Goal: Transaction & Acquisition: Purchase product/service

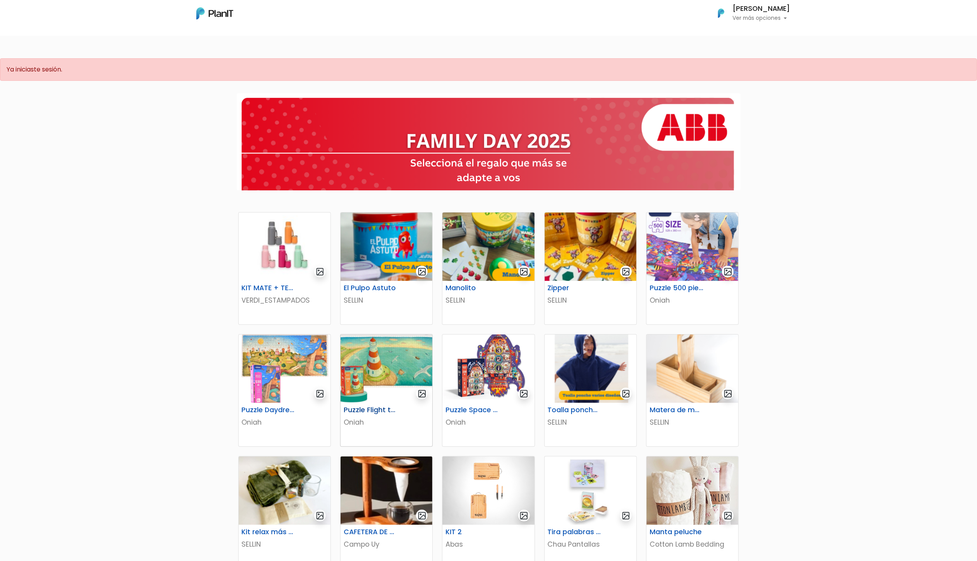
click at [407, 365] on img at bounding box center [387, 369] width 92 height 68
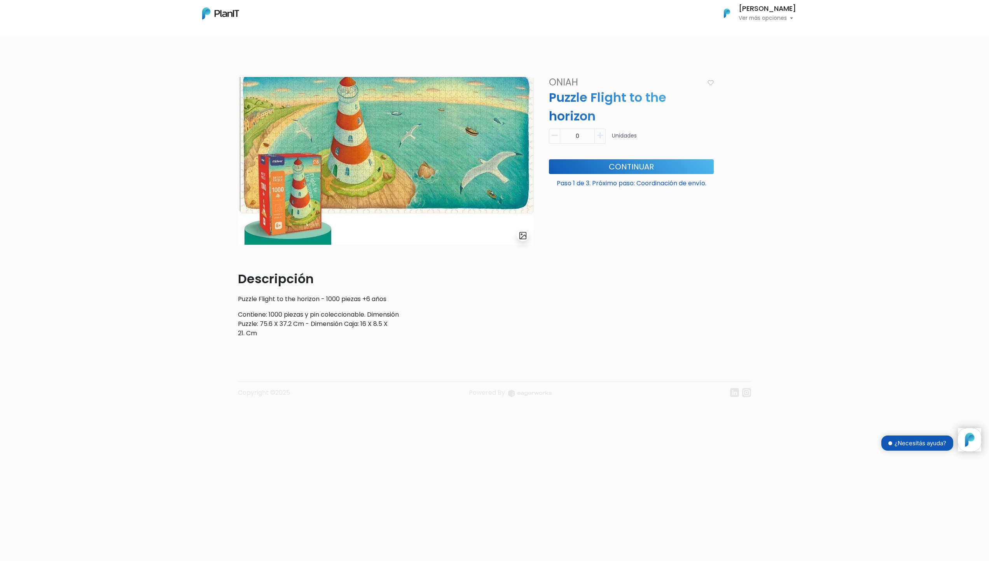
click at [597, 139] on icon "button" at bounding box center [600, 135] width 6 height 7
type input "1"
click at [640, 164] on button "Continuar" at bounding box center [631, 166] width 165 height 15
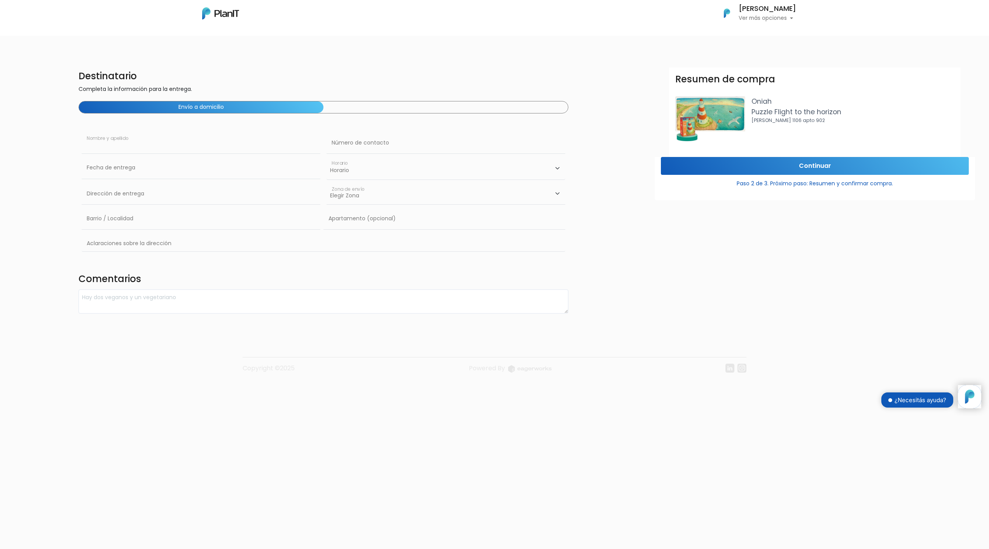
click at [215, 140] on input "text" at bounding box center [201, 143] width 239 height 22
type input "X"
click at [407, 153] on input "text" at bounding box center [446, 143] width 239 height 22
type input "X"
click at [233, 164] on input "text" at bounding box center [201, 168] width 239 height 22
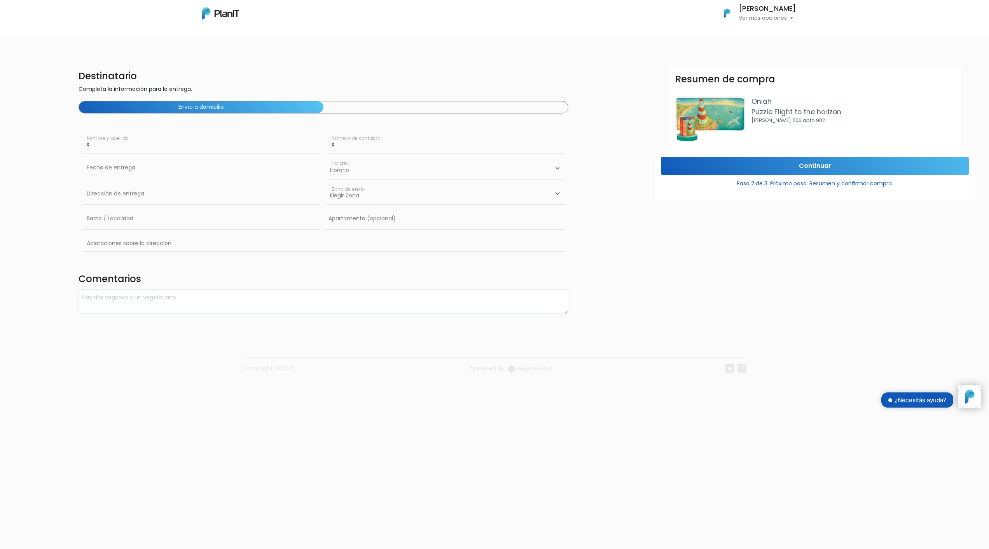
drag, startPoint x: 279, startPoint y: 133, endPoint x: 245, endPoint y: 149, distance: 37.6
click at [276, 134] on input "X" at bounding box center [201, 143] width 239 height 22
type input "[PERSON_NAME]"
click at [150, 232] on td "19" at bounding box center [148, 234] width 12 height 12
type input "19/09/2025"
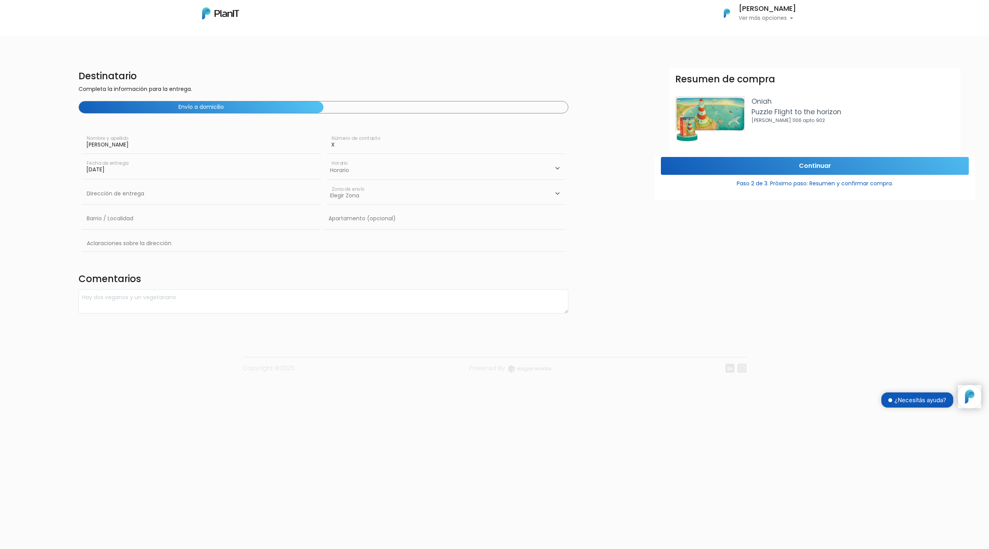
click at [379, 176] on select "Horario 08:00 - 10:00 10:00 - 12:00 14:00 - 16:00 16:00 - 18:00" at bounding box center [446, 168] width 239 height 23
select select "0"
click at [327, 157] on select "Horario 08:00 - 10:00 10:00 - 12:00 14:00 - 16:00 16:00 - 18:00" at bounding box center [446, 168] width 239 height 23
click at [187, 200] on input "text" at bounding box center [201, 194] width 239 height 22
type input "ABB"
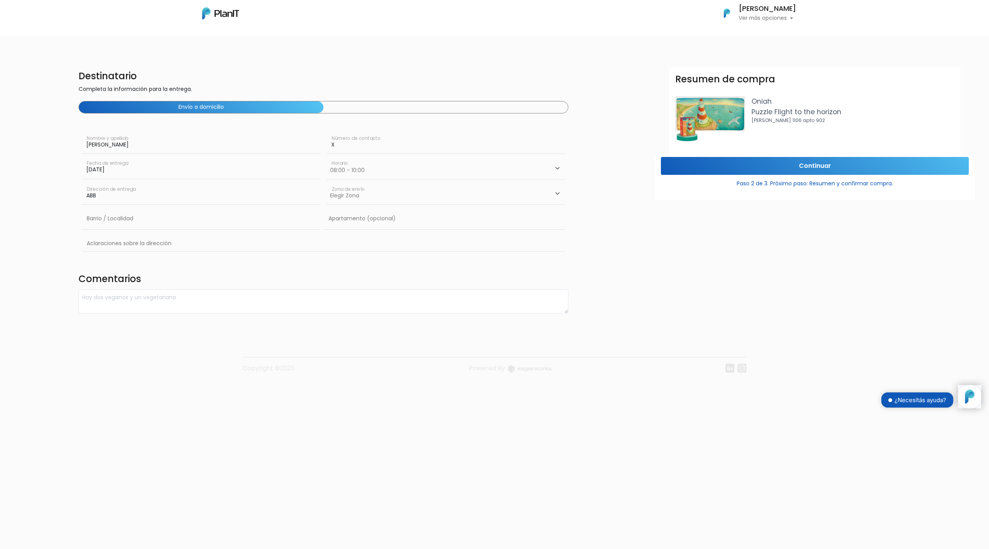
click at [325, 194] on div "Destinatario Completa la información para la entrega. Envío a domicilio FRANCIS…" at bounding box center [323, 191] width 499 height 246
drag, startPoint x: 325, startPoint y: 194, endPoint x: 356, endPoint y: 193, distance: 30.8
click at [356, 193] on select "Elegir Zona Zona américa Oficina Montevideo" at bounding box center [446, 194] width 239 height 22
select select "10"
click at [327, 183] on select "Elegir Zona Zona américa Oficina Montevideo" at bounding box center [446, 194] width 239 height 22
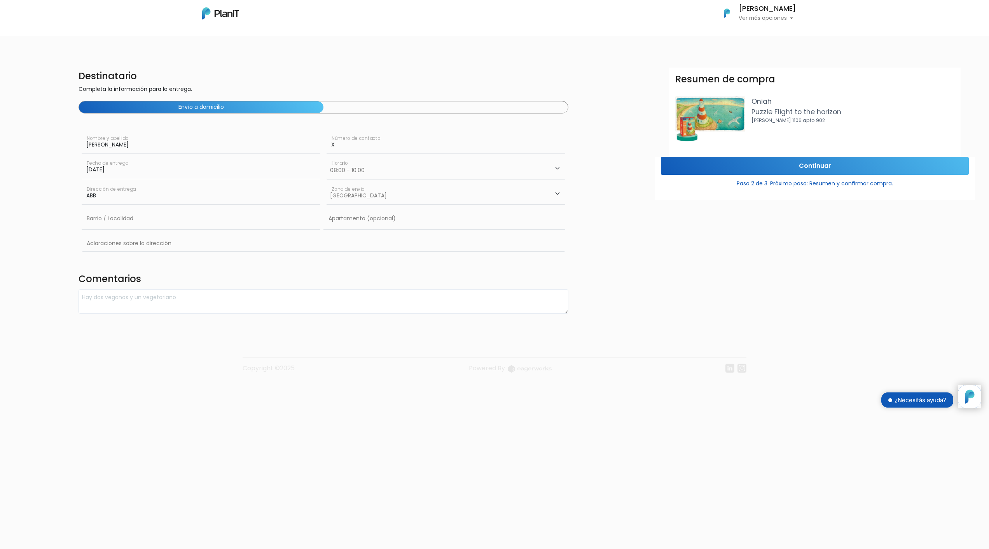
click at [120, 232] on div "Barrio / Localidad" at bounding box center [203, 220] width 242 height 25
click at [125, 223] on input "text" at bounding box center [201, 219] width 239 height 22
type input "CORDON"
click at [349, 227] on input "text" at bounding box center [444, 219] width 242 height 22
click at [205, 240] on input "text" at bounding box center [324, 244] width 484 height 23
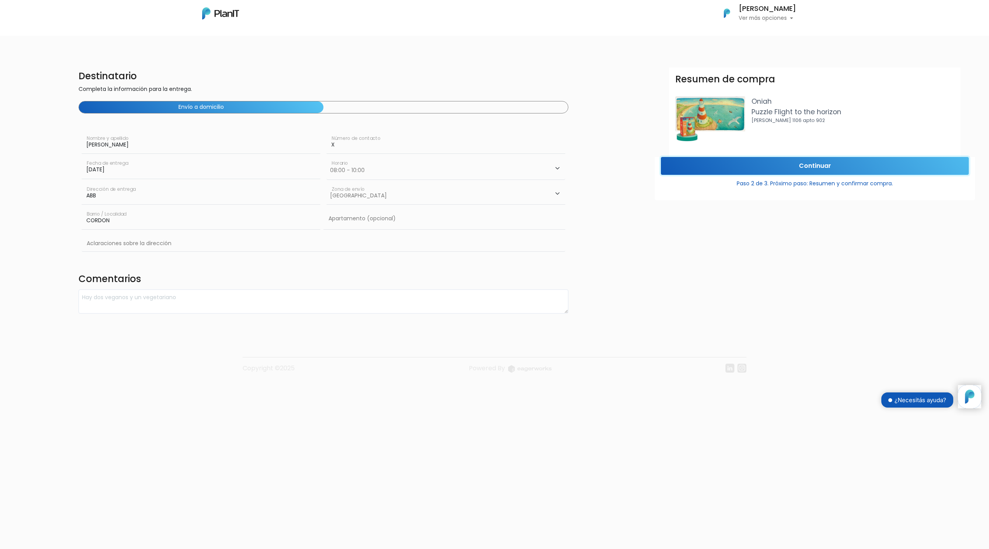
click at [815, 163] on input "Continuar" at bounding box center [815, 166] width 308 height 18
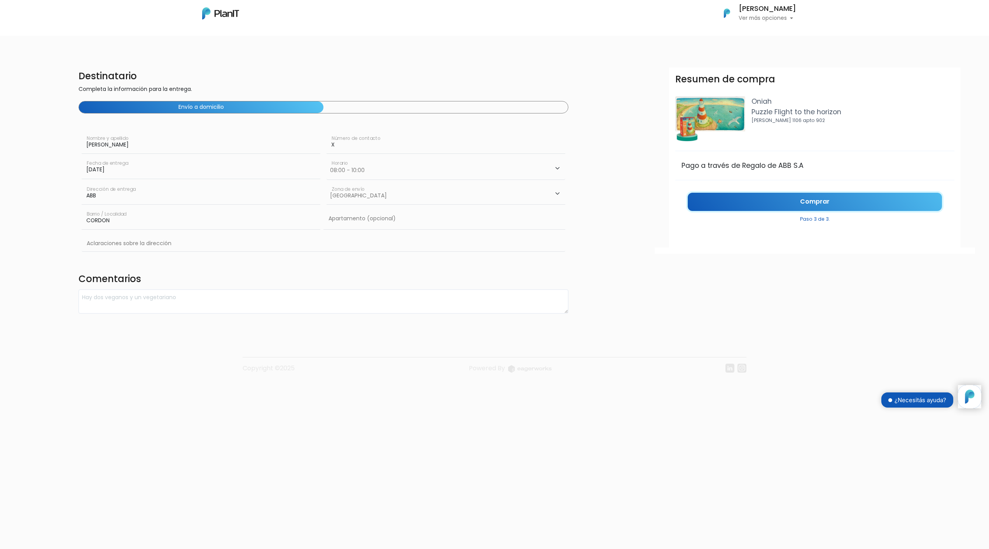
click at [827, 197] on link "Comprar" at bounding box center [815, 202] width 254 height 18
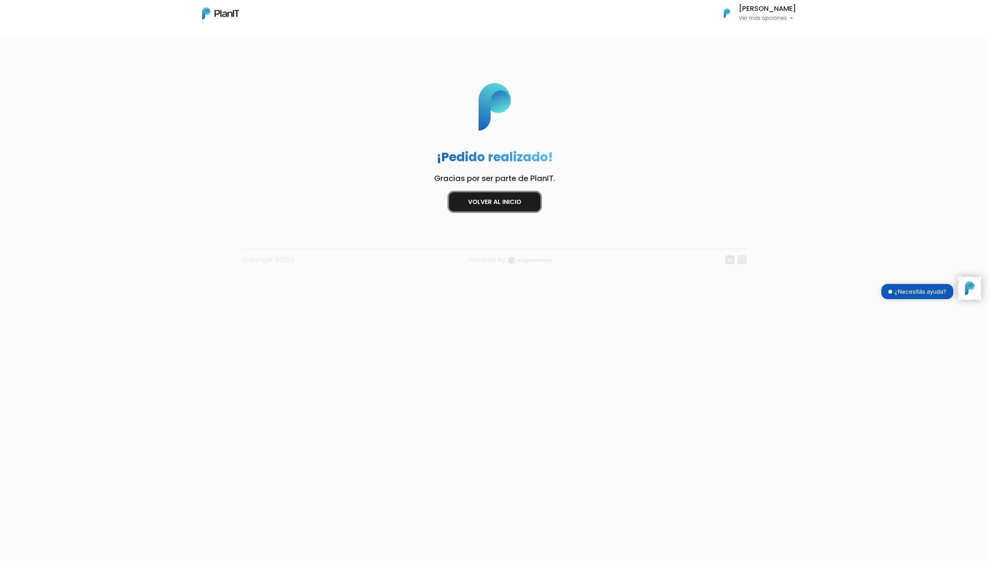
click at [487, 199] on link "Volver al inicio" at bounding box center [494, 201] width 91 height 19
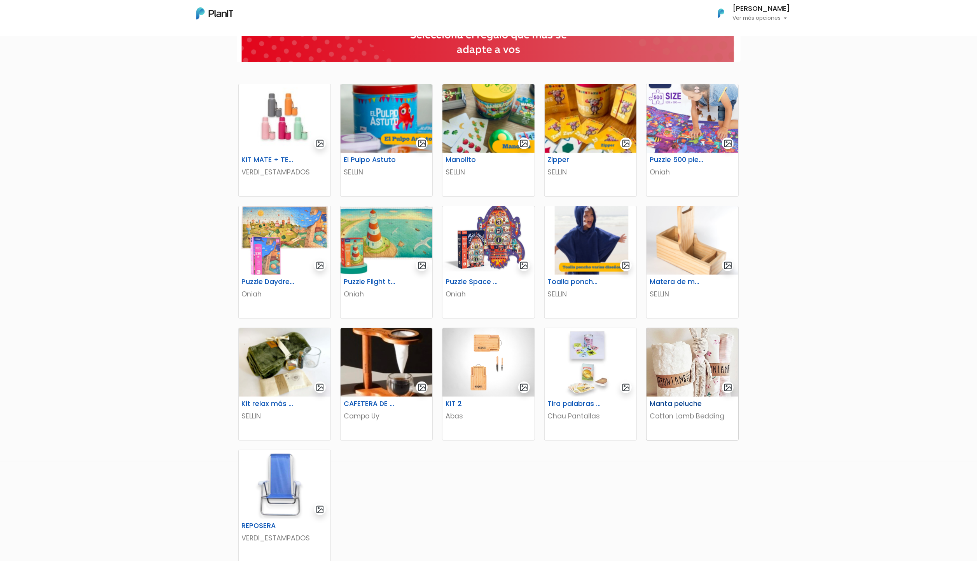
scroll to position [156, 0]
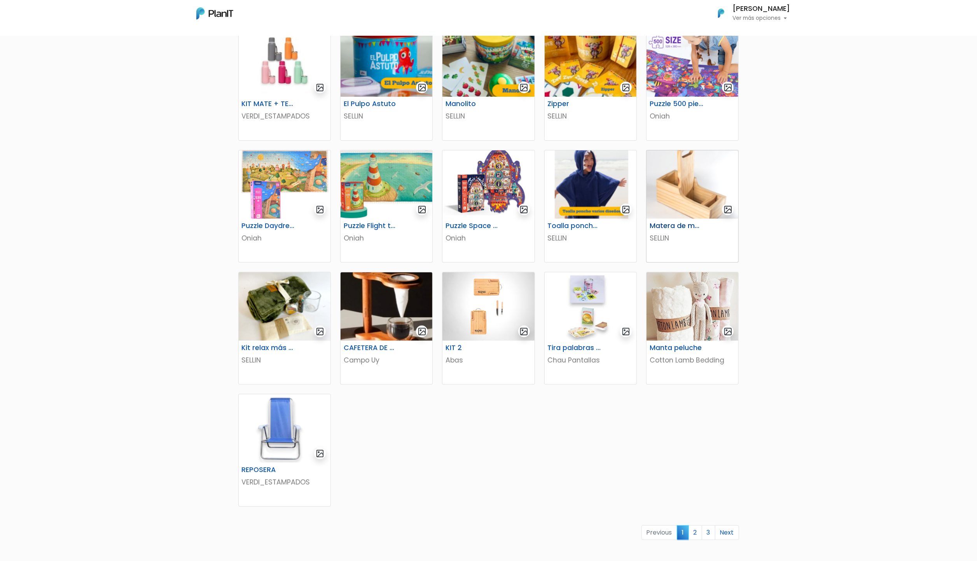
click at [682, 185] on img at bounding box center [693, 184] width 92 height 68
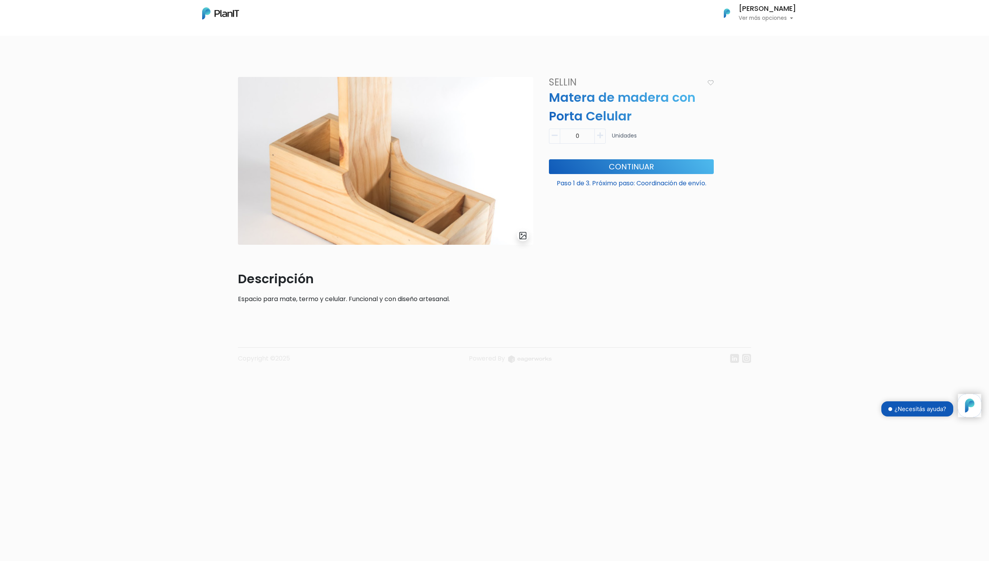
click at [599, 135] on icon "button" at bounding box center [600, 135] width 6 height 7
type input "1"
click at [618, 165] on button "Continuar" at bounding box center [631, 166] width 165 height 15
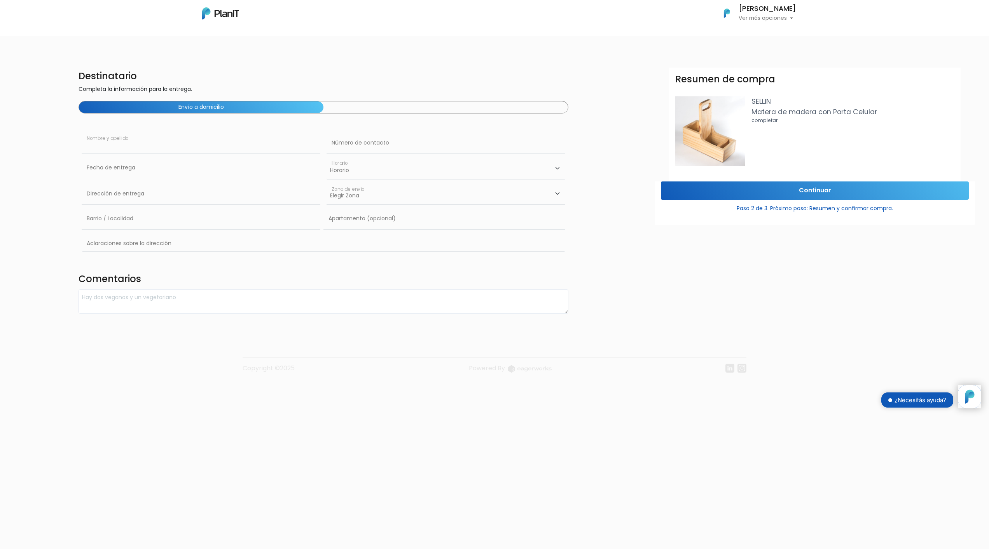
click at [118, 146] on input "text" at bounding box center [201, 143] width 239 height 22
type input "FRANCISCO MANFREDI"
type input "X"
click at [152, 234] on td "19" at bounding box center [148, 234] width 12 height 12
type input "19/09/2025"
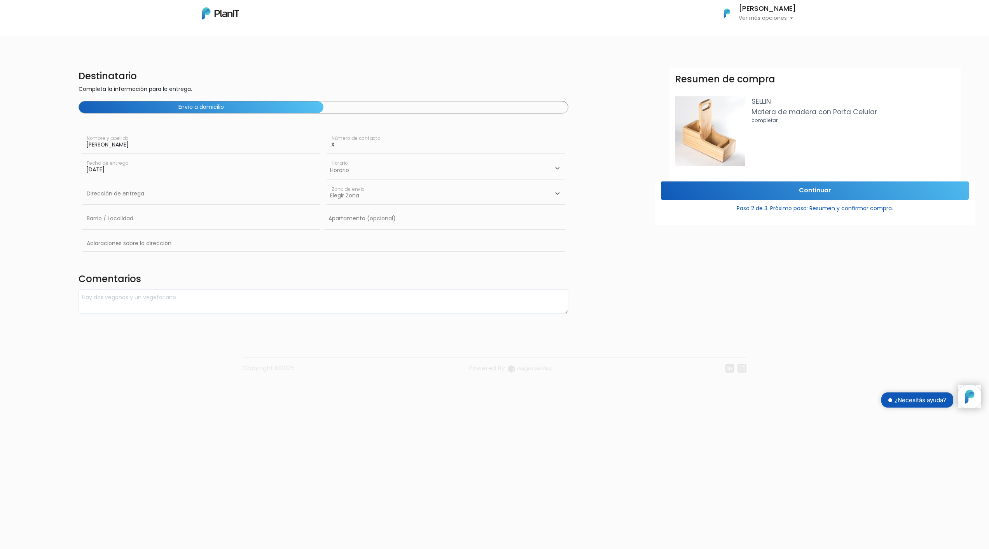
drag, startPoint x: 421, startPoint y: 167, endPoint x: 448, endPoint y: 173, distance: 27.5
click at [421, 166] on select "Horario 08:00 - 10:00 10:00 - 12:00 14:00 - 16:00 16:00 - 18:00" at bounding box center [446, 168] width 239 height 23
select select "0"
click at [327, 157] on select "Horario 08:00 - 10:00 10:00 - 12:00 14:00 - 16:00 16:00 - 18:00" at bounding box center [446, 168] width 239 height 23
click at [124, 192] on input "text" at bounding box center [201, 194] width 239 height 22
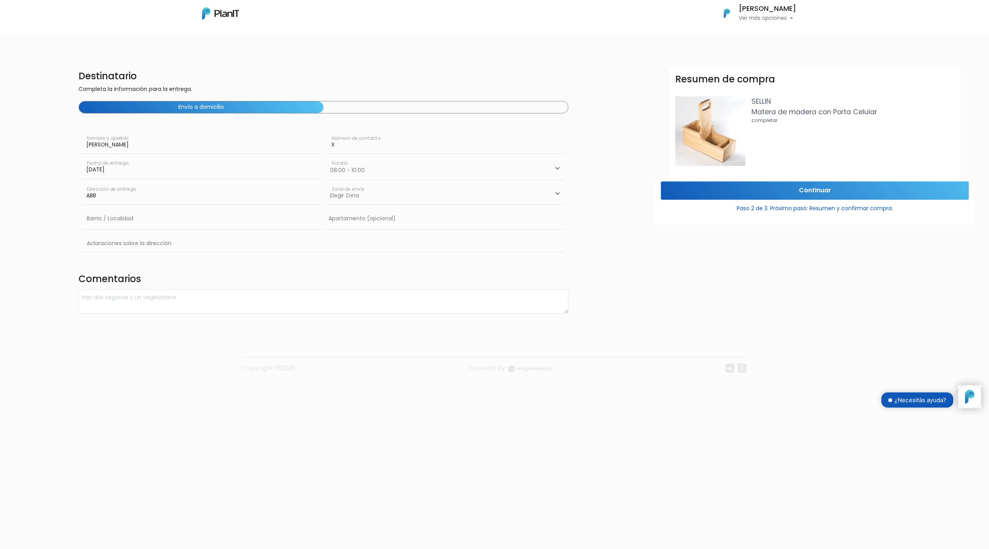
type input "ABB"
click at [495, 187] on select "Elegir Zona Zona américa Oficina Montevideo" at bounding box center [446, 194] width 239 height 22
click at [327, 183] on select "Elegir Zona Zona américa Oficina Montevideo" at bounding box center [446, 194] width 239 height 22
click at [400, 184] on select "Elegir Zona Zona américa Oficina Montevideo" at bounding box center [446, 194] width 239 height 22
select select "10"
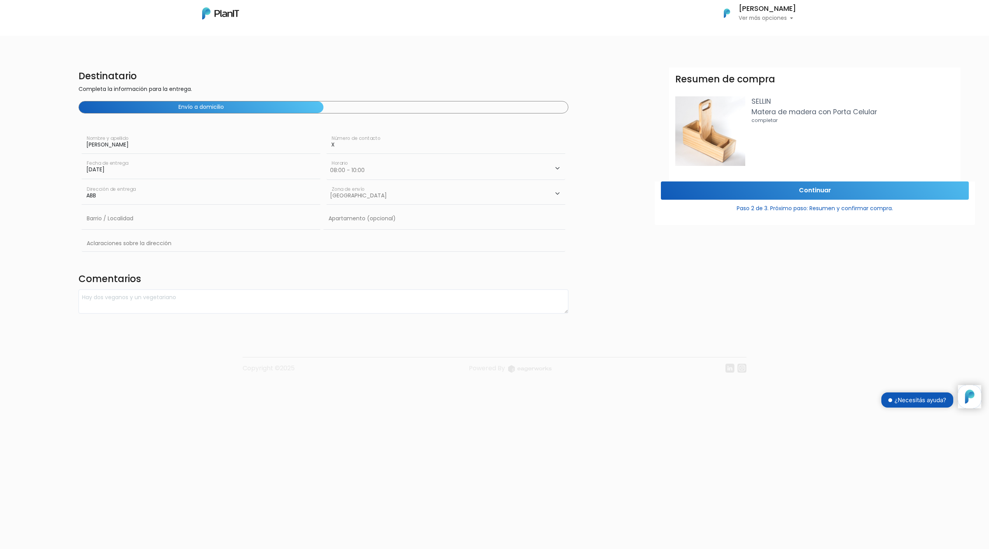
click at [327, 183] on select "Elegir Zona Zona américa Oficina Montevideo" at bounding box center [446, 194] width 239 height 22
click at [128, 224] on input "text" at bounding box center [201, 219] width 239 height 22
type input "CORDON"
click at [816, 186] on input "Continuar" at bounding box center [815, 191] width 308 height 18
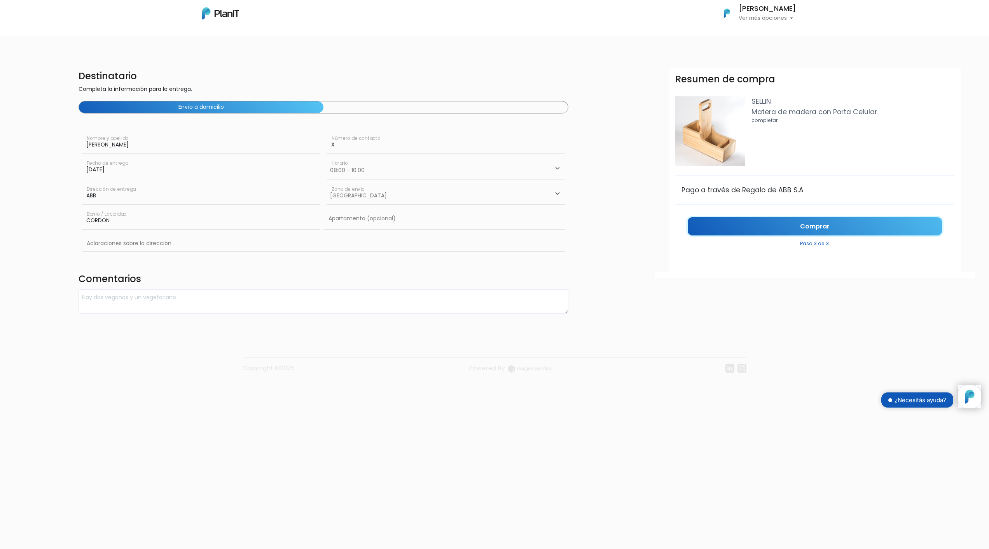
click at [825, 226] on link "Comprar" at bounding box center [815, 226] width 254 height 18
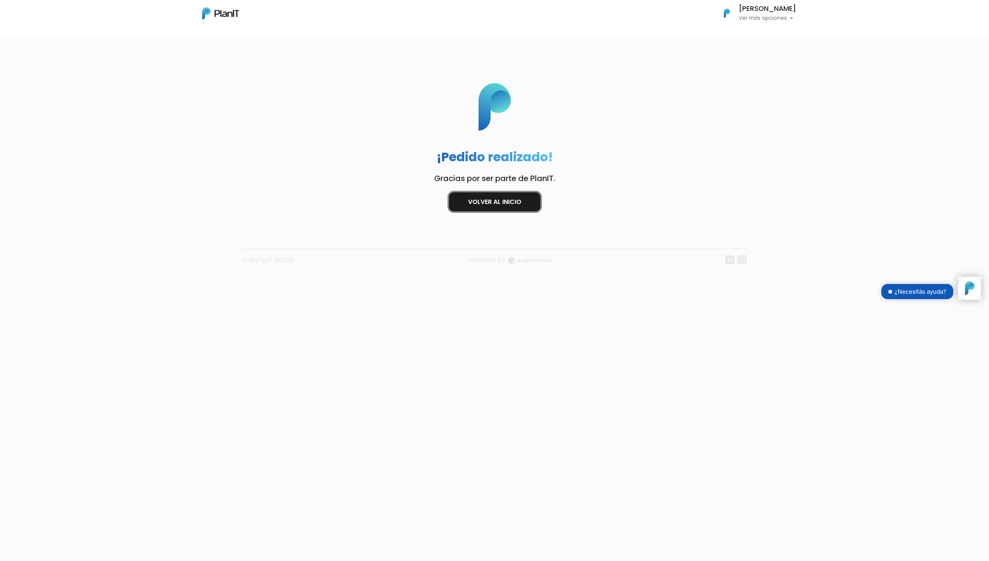
click at [490, 198] on link "Volver al inicio" at bounding box center [494, 201] width 91 height 19
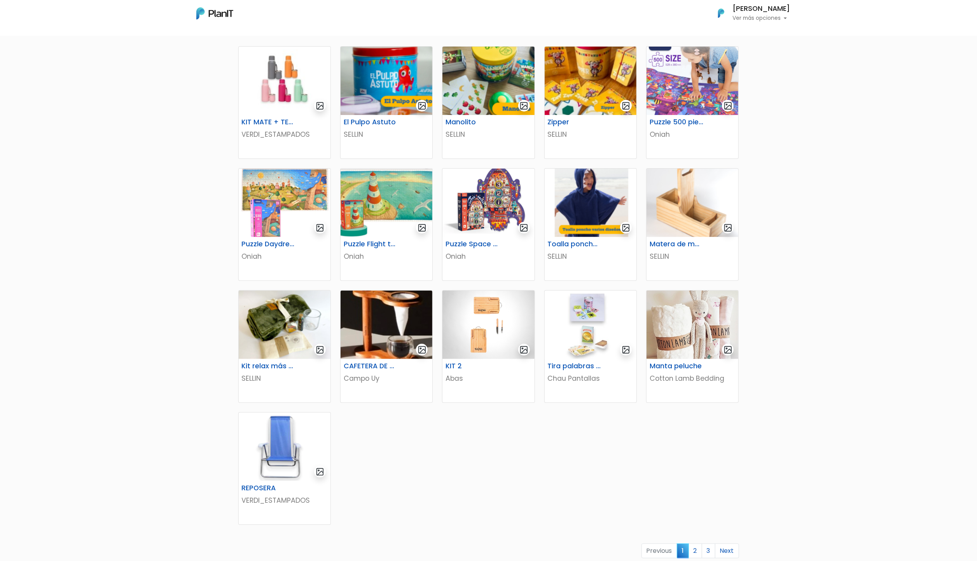
scroll to position [156, 0]
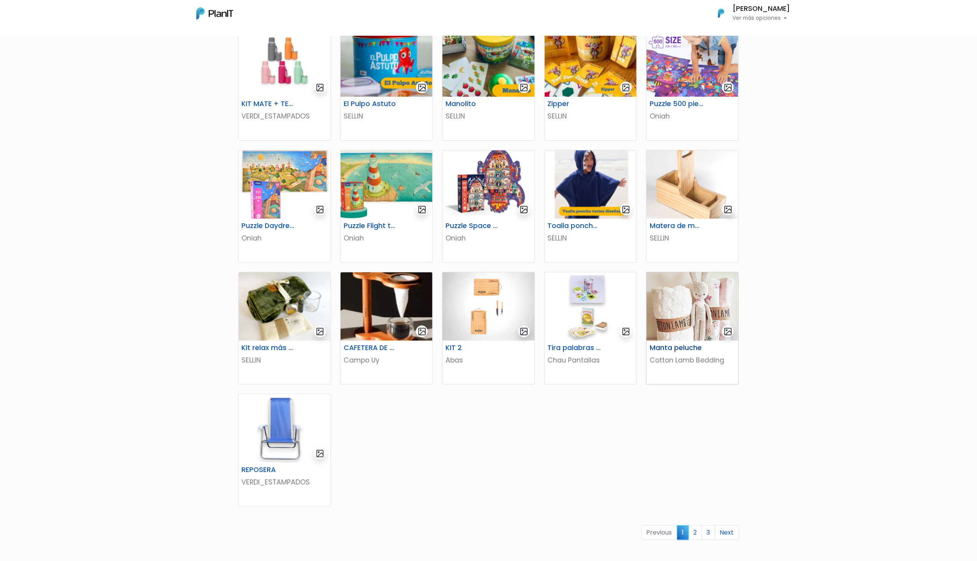
click at [674, 310] on img at bounding box center [693, 307] width 92 height 68
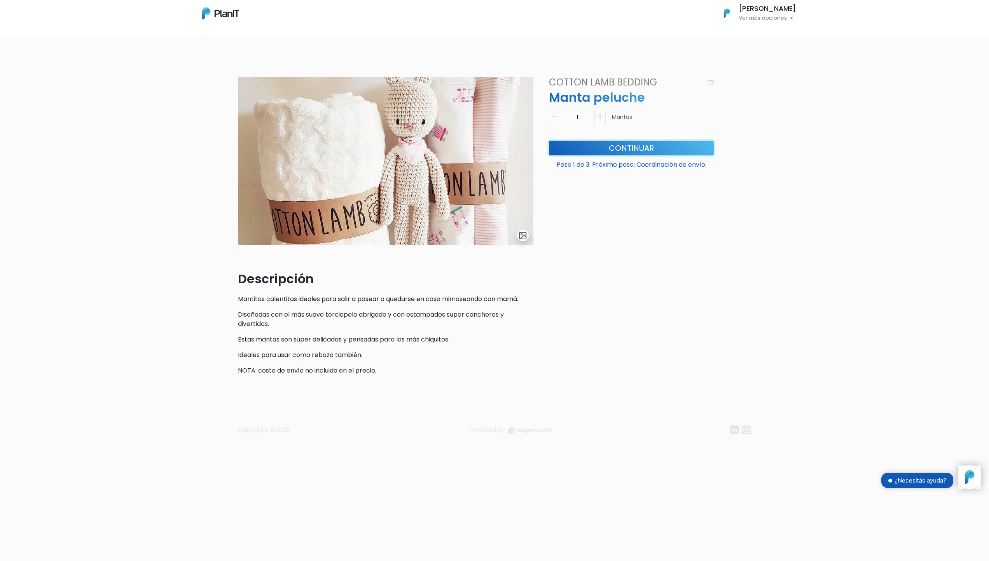
click at [634, 141] on button "Continuar" at bounding box center [631, 148] width 165 height 15
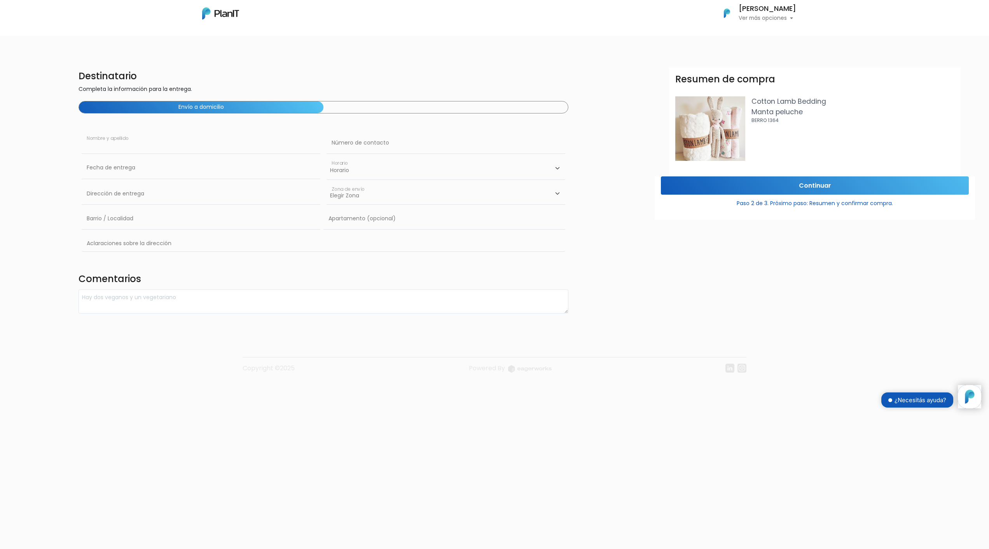
click at [131, 148] on input "text" at bounding box center [201, 143] width 239 height 22
type input "FRANCISCO MANFREDI"
click at [229, 10] on img at bounding box center [220, 13] width 37 height 12
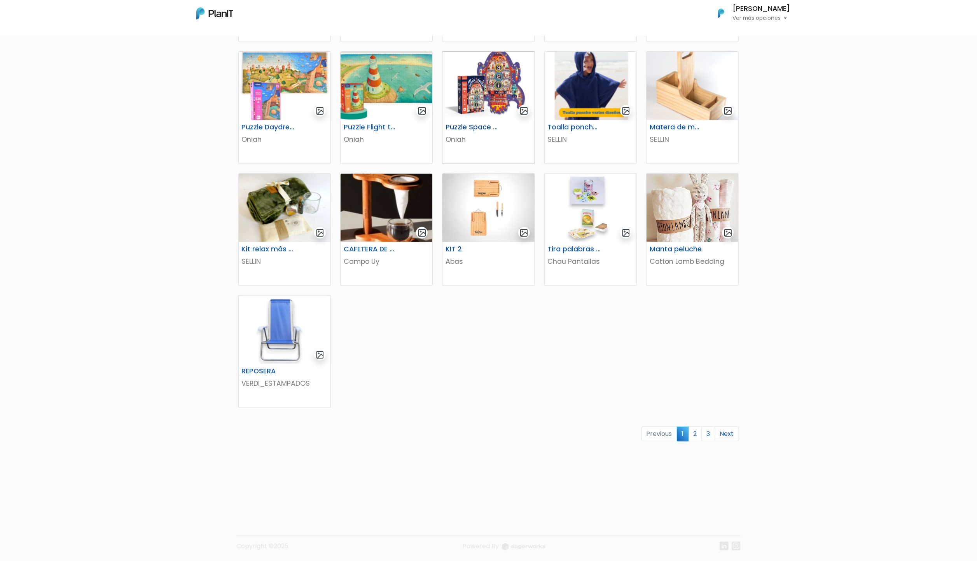
scroll to position [256, 0]
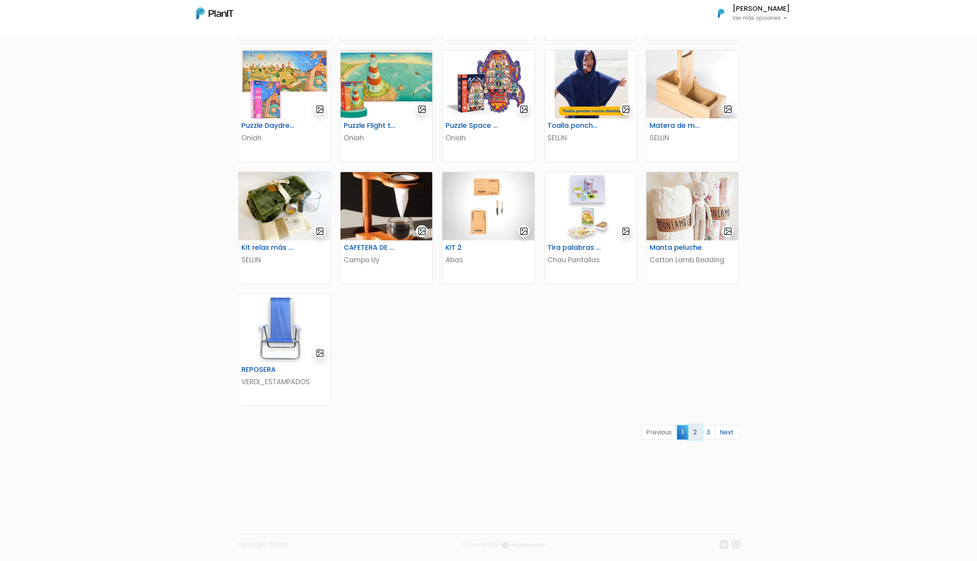
click at [698, 430] on link "2" at bounding box center [696, 432] width 14 height 15
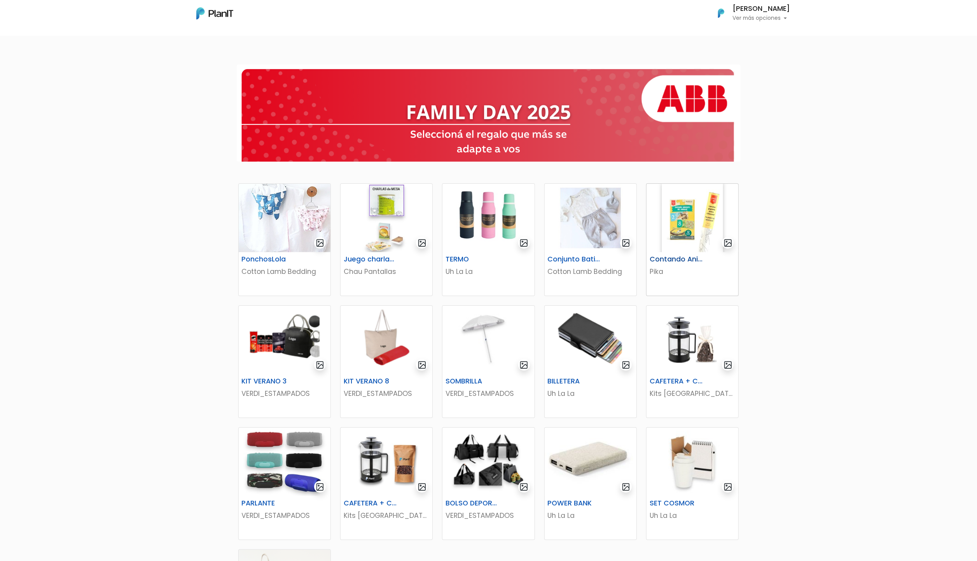
click at [684, 246] on img at bounding box center [693, 218] width 92 height 68
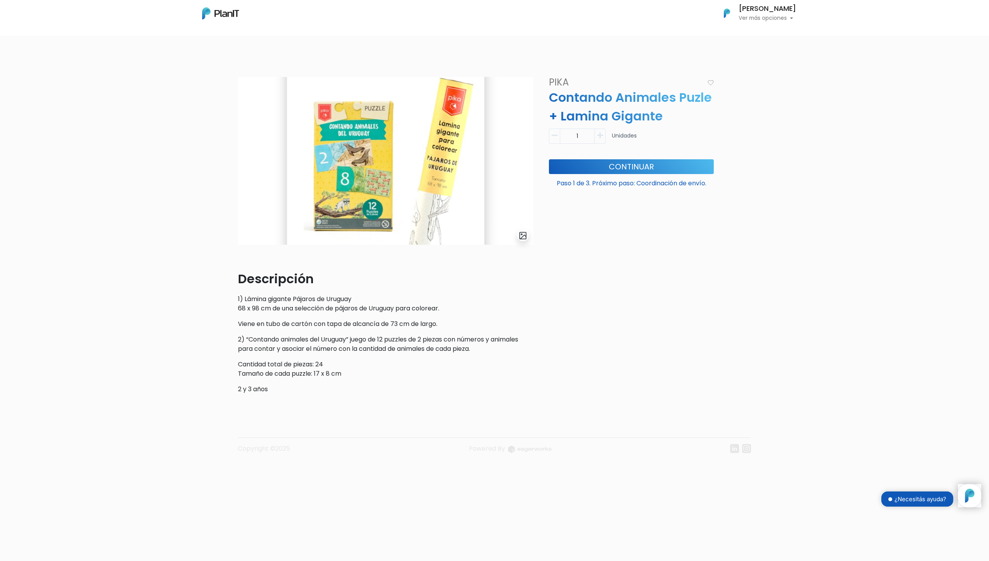
click at [222, 13] on img at bounding box center [220, 13] width 37 height 12
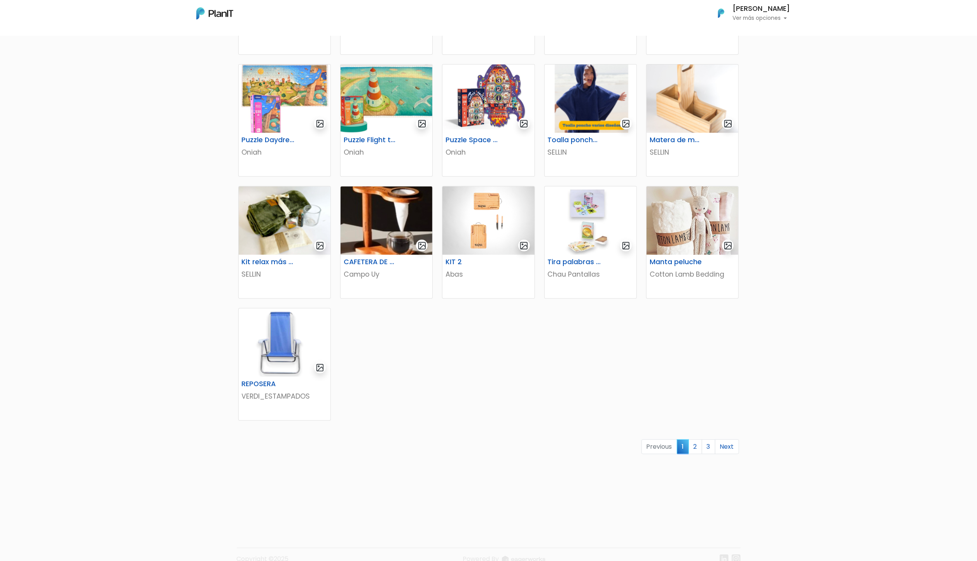
scroll to position [256, 0]
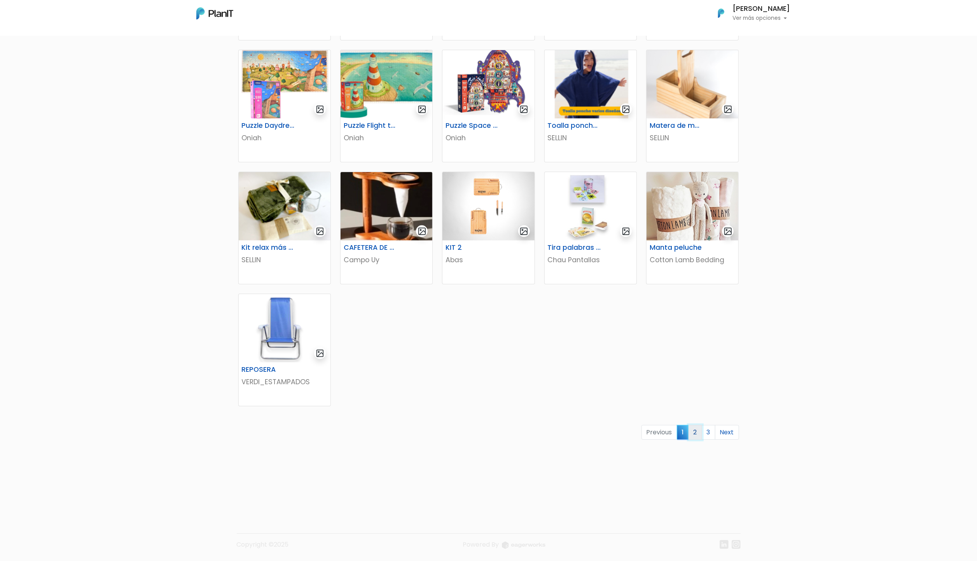
click at [693, 431] on link "2" at bounding box center [696, 432] width 14 height 15
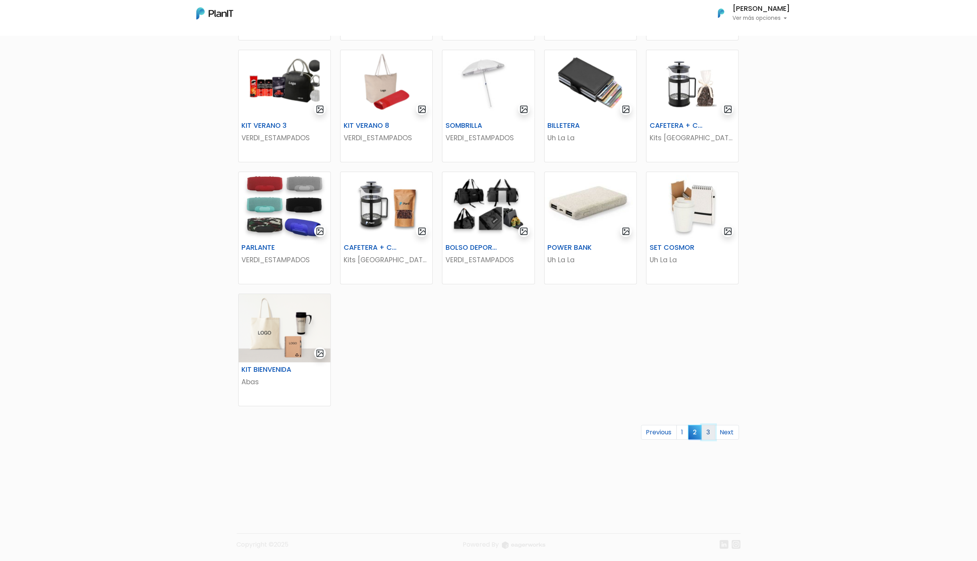
click at [708, 432] on link "3" at bounding box center [709, 432] width 14 height 15
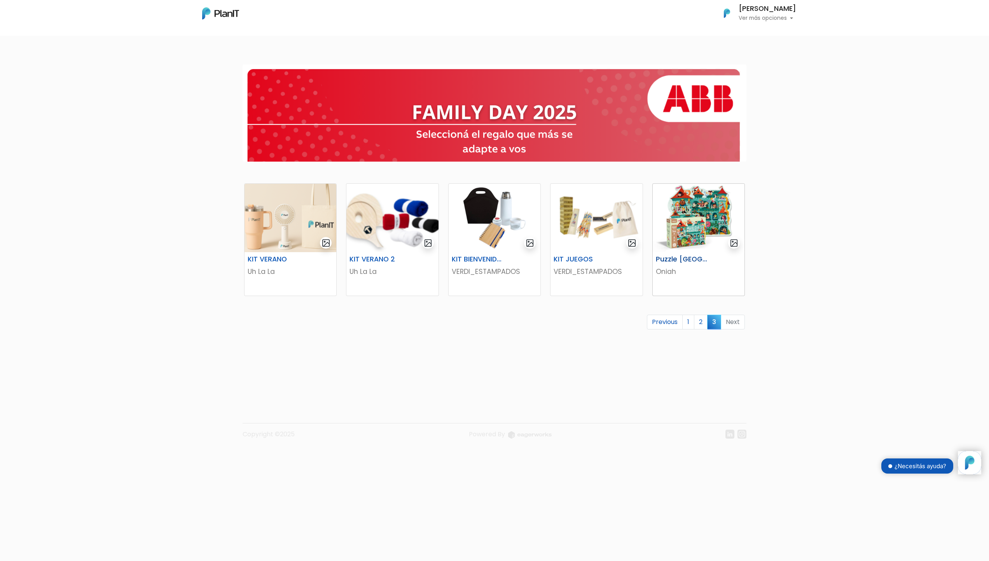
click at [680, 235] on img at bounding box center [699, 218] width 92 height 68
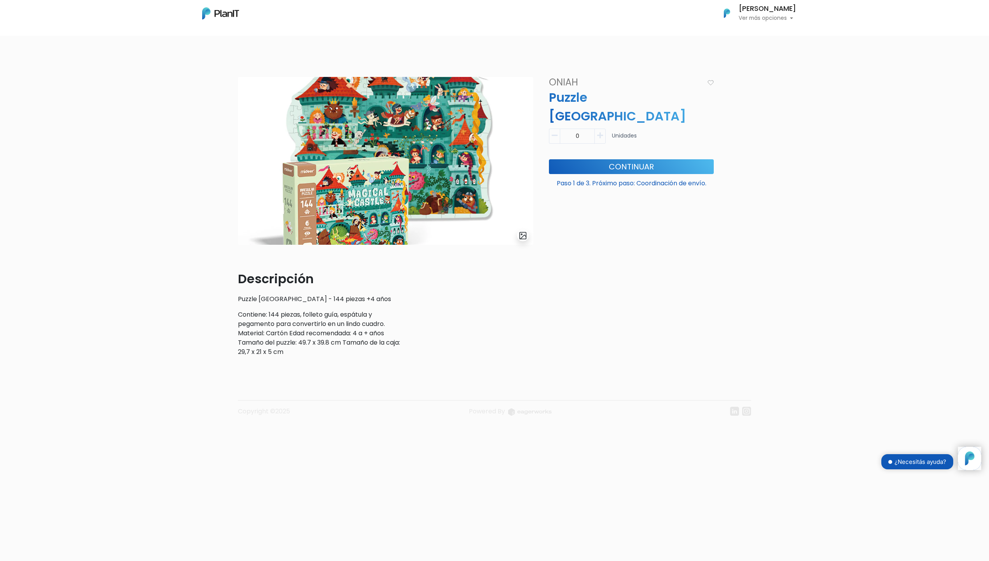
click at [232, 15] on img at bounding box center [220, 13] width 37 height 12
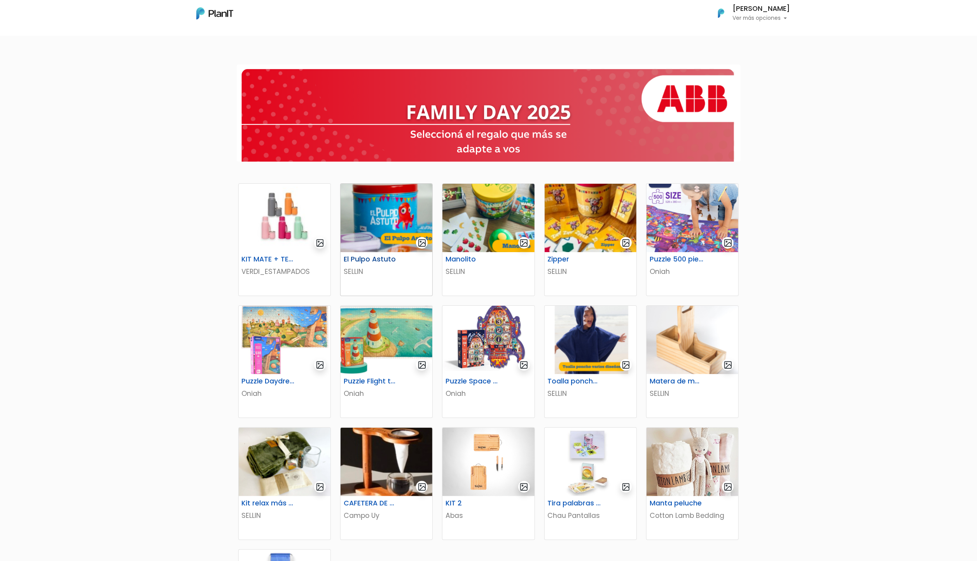
click at [382, 210] on img at bounding box center [387, 218] width 92 height 68
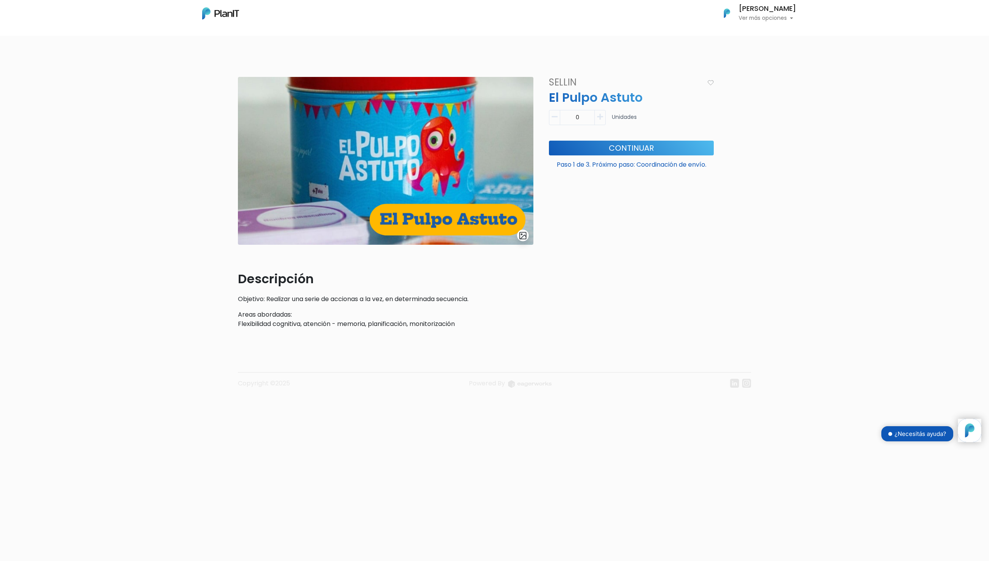
click at [224, 11] on img at bounding box center [220, 13] width 37 height 12
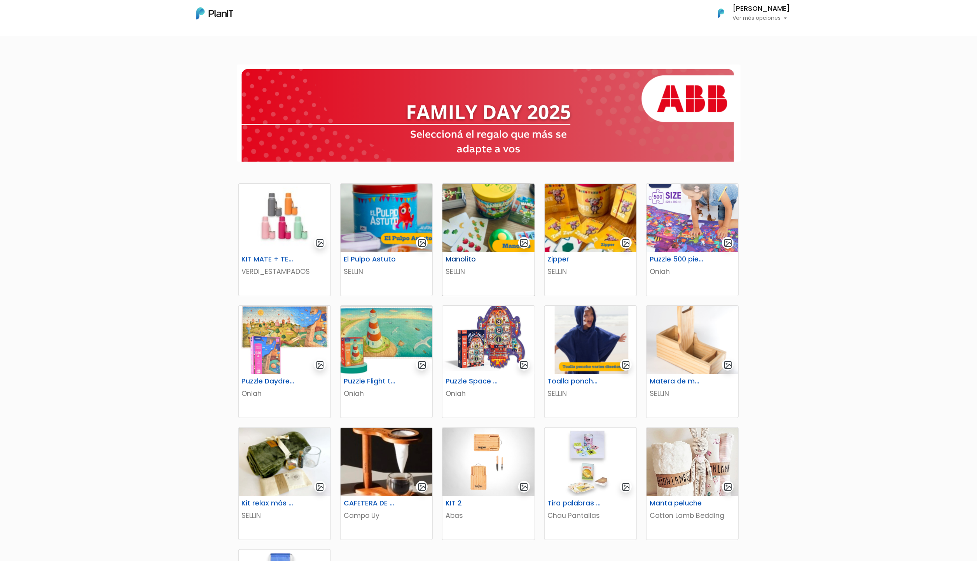
click at [512, 210] on img at bounding box center [488, 218] width 92 height 68
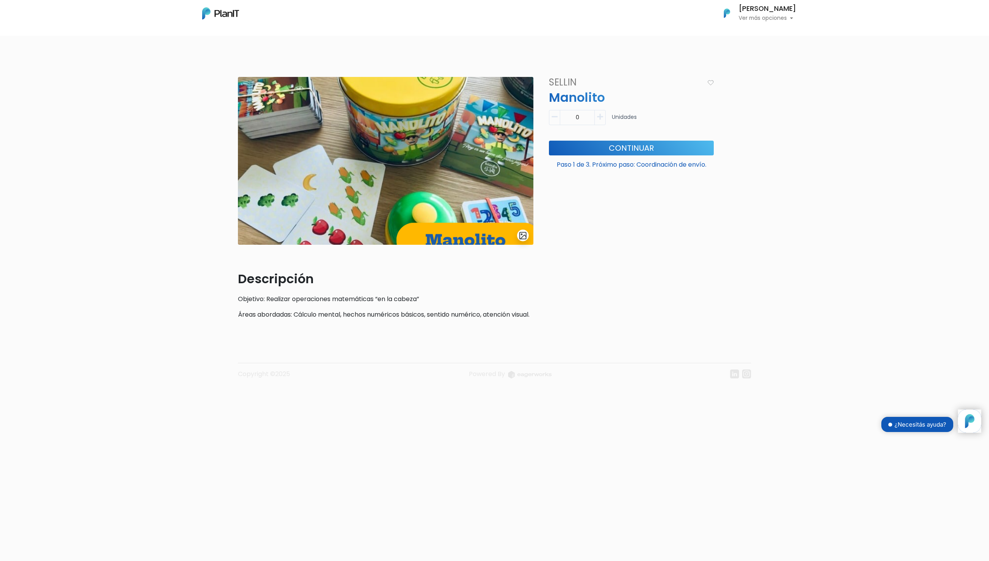
click at [229, 14] on img at bounding box center [220, 13] width 37 height 12
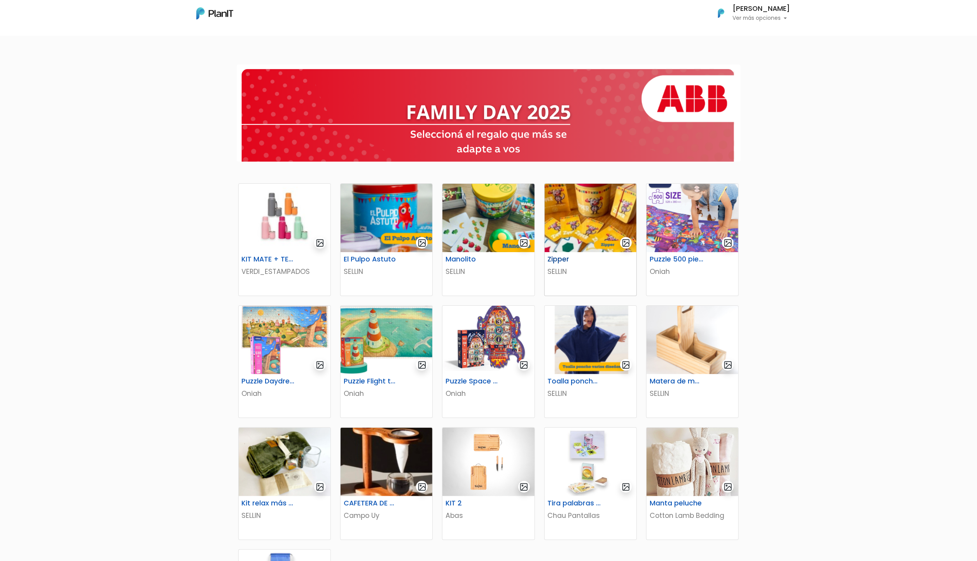
click at [615, 206] on img at bounding box center [591, 218] width 92 height 68
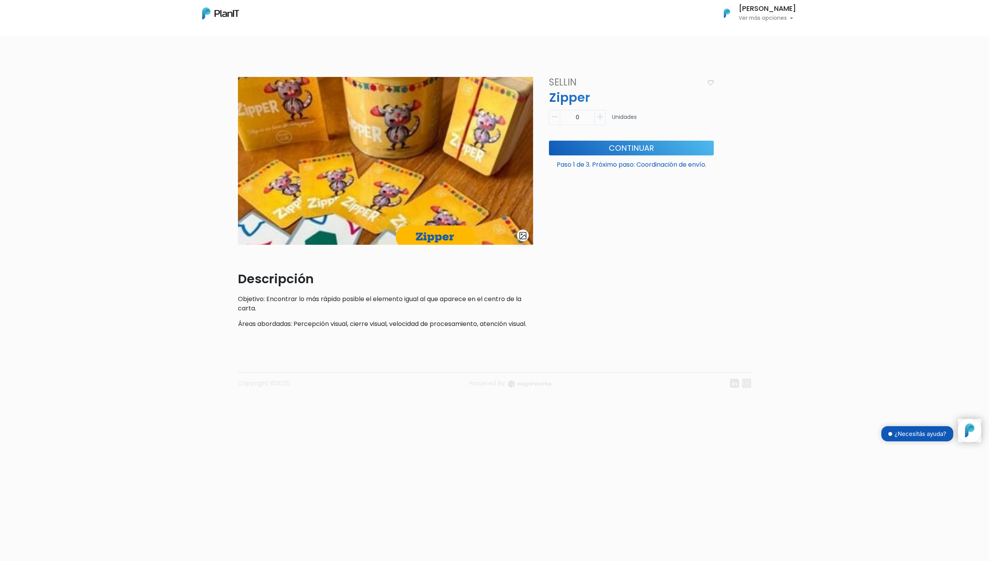
click at [217, 12] on img at bounding box center [220, 13] width 37 height 12
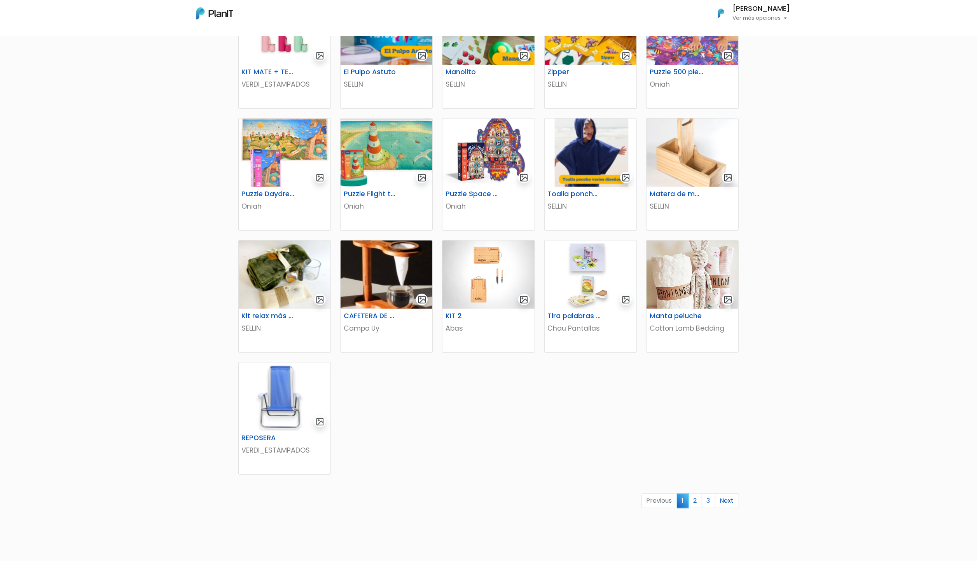
scroll to position [100, 0]
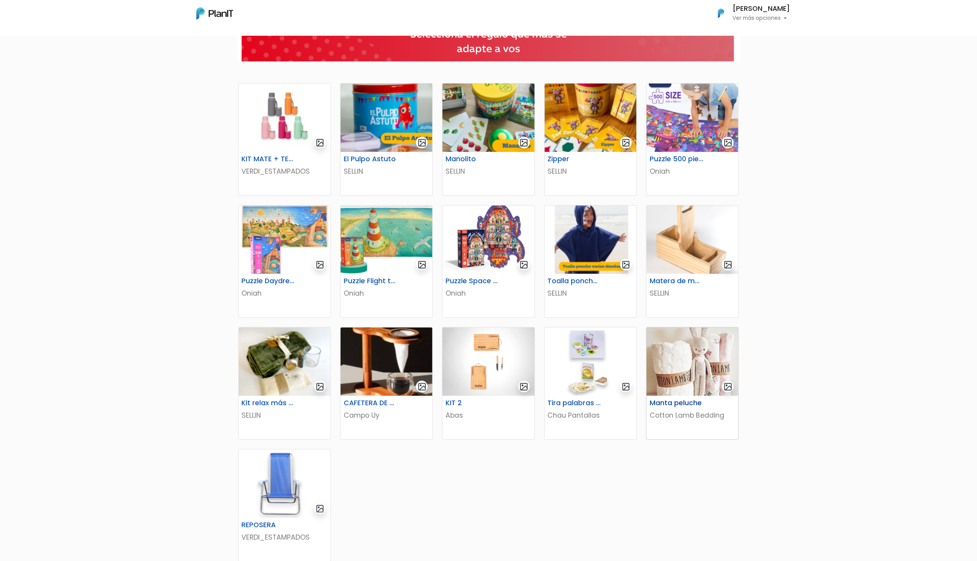
click at [694, 394] on img at bounding box center [693, 362] width 92 height 68
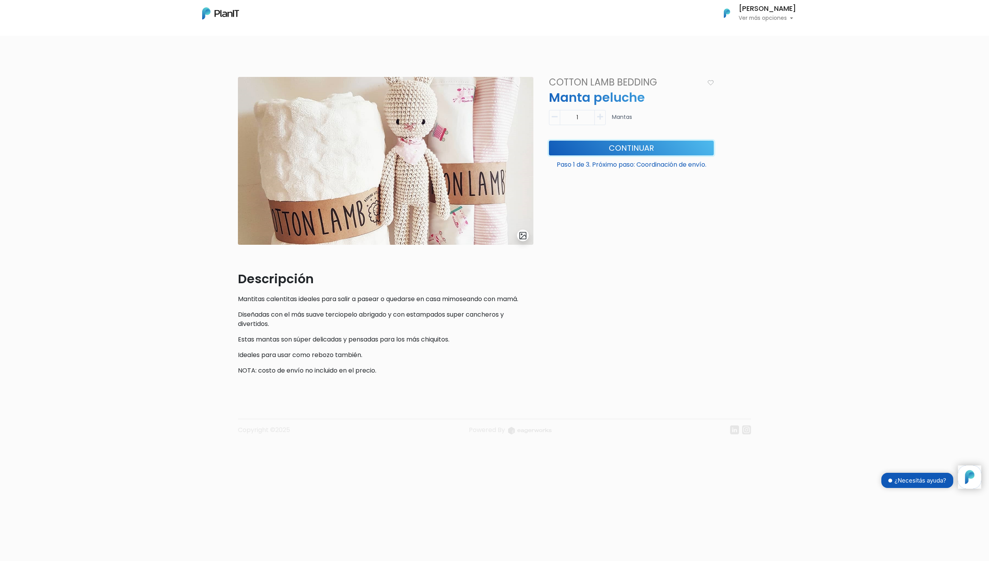
click at [616, 145] on button "Continuar" at bounding box center [631, 148] width 165 height 15
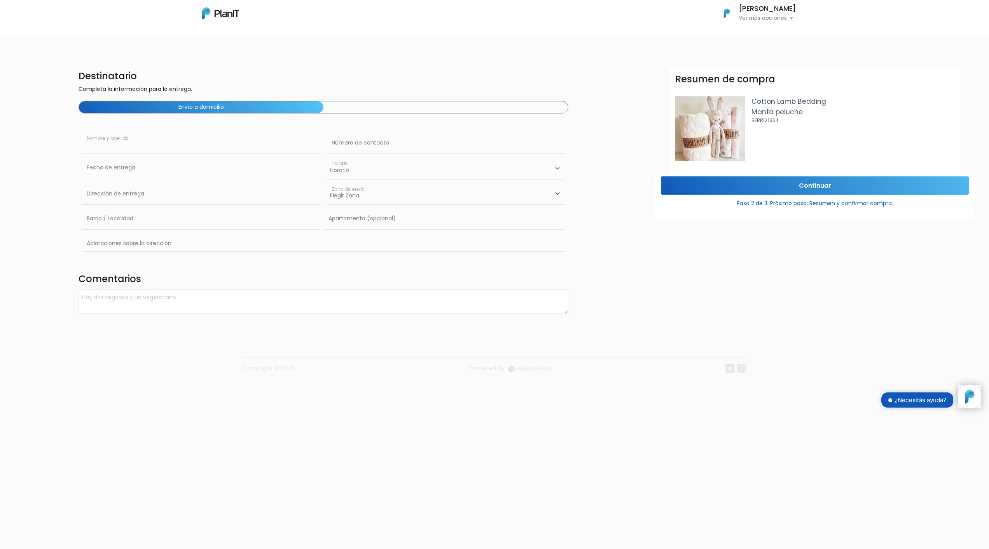
click at [168, 148] on input "text" at bounding box center [201, 143] width 239 height 22
type input "[PERSON_NAME]"
type input "X"
click at [150, 231] on td "19" at bounding box center [148, 234] width 12 height 12
type input "19/09/2025"
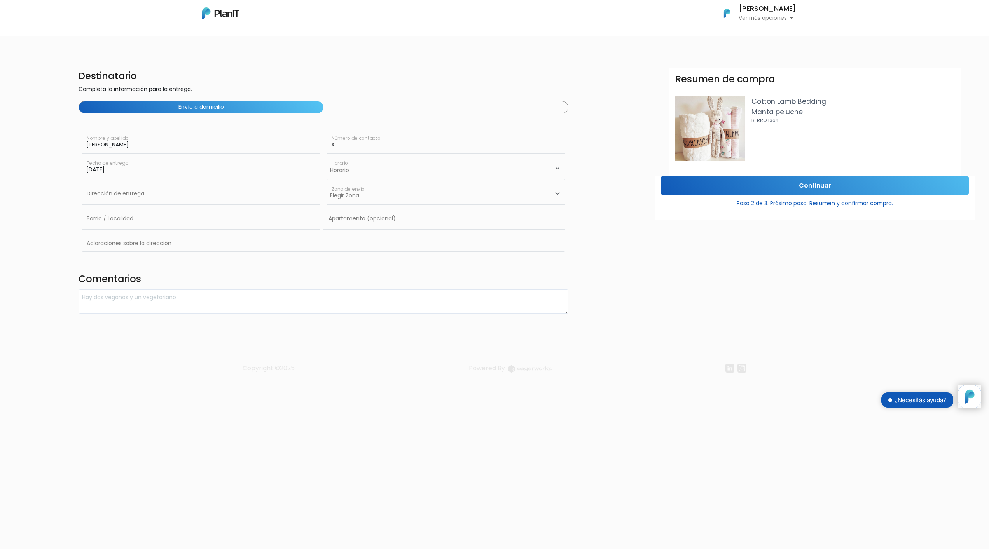
click at [431, 168] on select "Horario 08:00 - 10:00 10:00 - 12:00 14:00 - 16:00 16:00 - 18:00" at bounding box center [446, 168] width 239 height 23
select select "0"
click at [327, 157] on select "Horario 08:00 - 10:00 10:00 - 12:00 14:00 - 16:00 16:00 - 18:00" at bounding box center [446, 168] width 239 height 23
click at [218, 193] on input "text" at bounding box center [201, 194] width 239 height 22
type input "ABB"
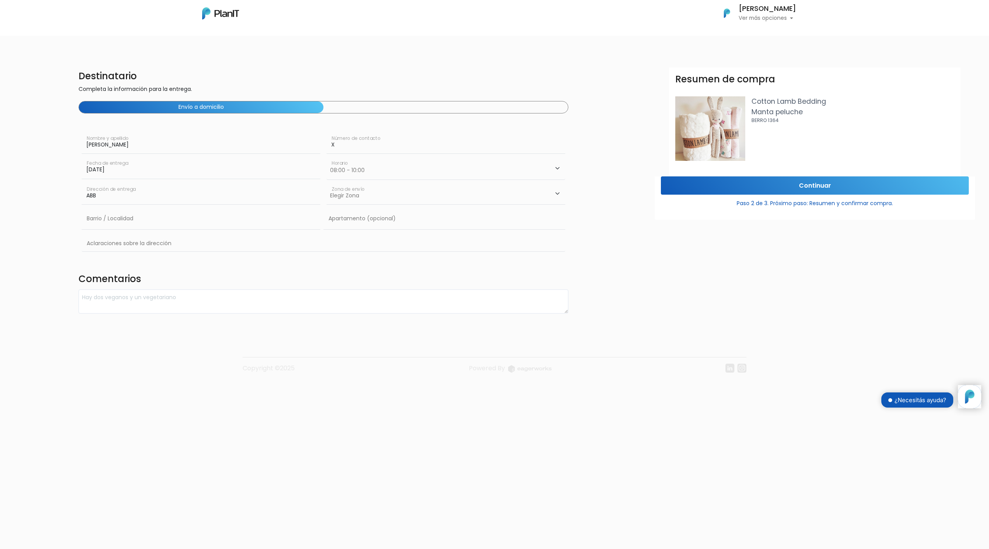
click at [368, 196] on select "Elegir Zona Zona américa Oficina Montevideo" at bounding box center [446, 194] width 239 height 22
select select "10"
click at [327, 183] on select "Elegir Zona Zona américa Oficina Montevideo" at bounding box center [446, 194] width 239 height 22
click at [205, 216] on input "text" at bounding box center [201, 219] width 239 height 22
type input "CORDON"
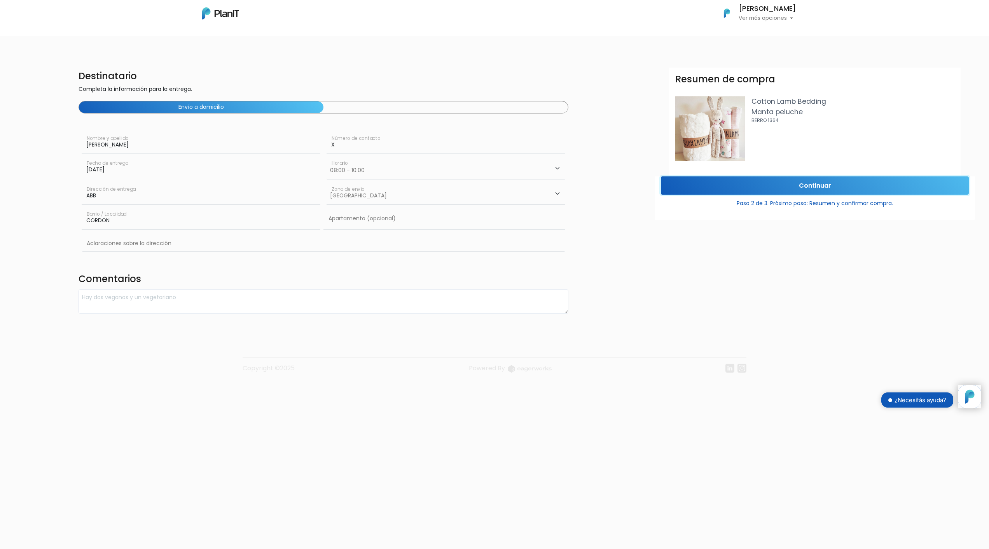
click at [784, 179] on input "Continuar" at bounding box center [815, 186] width 308 height 18
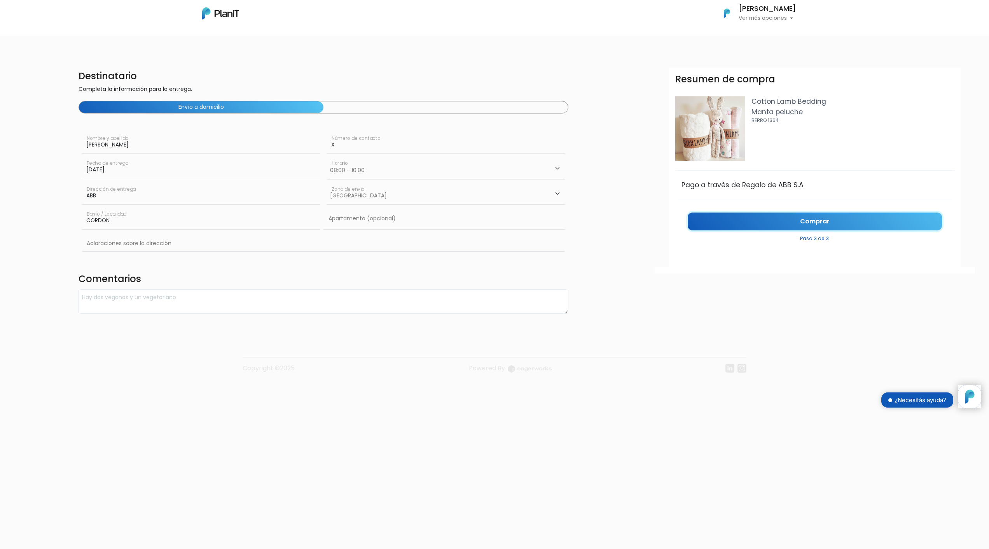
click at [808, 221] on link "Comprar" at bounding box center [815, 222] width 254 height 18
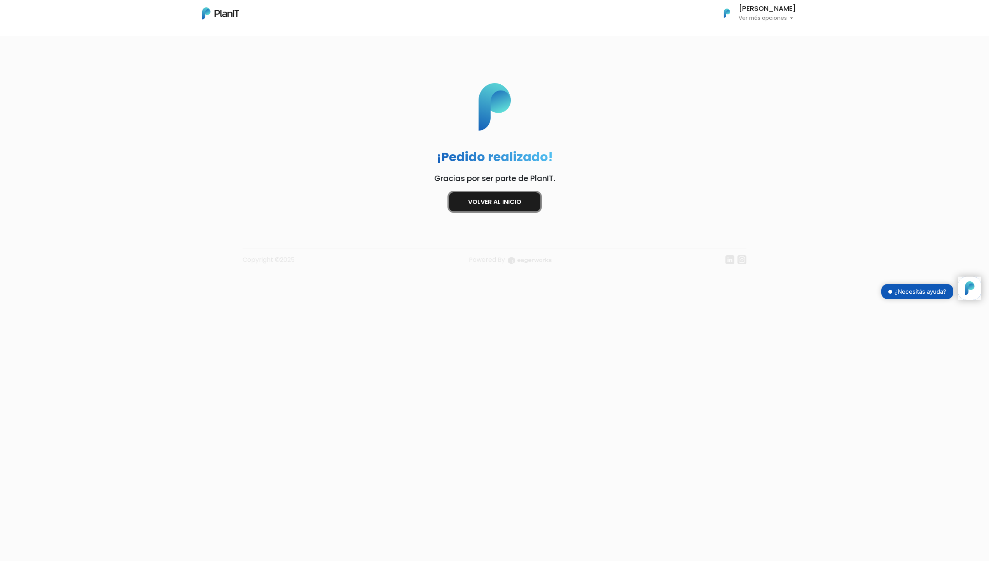
click at [507, 196] on link "Volver al inicio" at bounding box center [494, 201] width 91 height 19
